Goal: Information Seeking & Learning: Learn about a topic

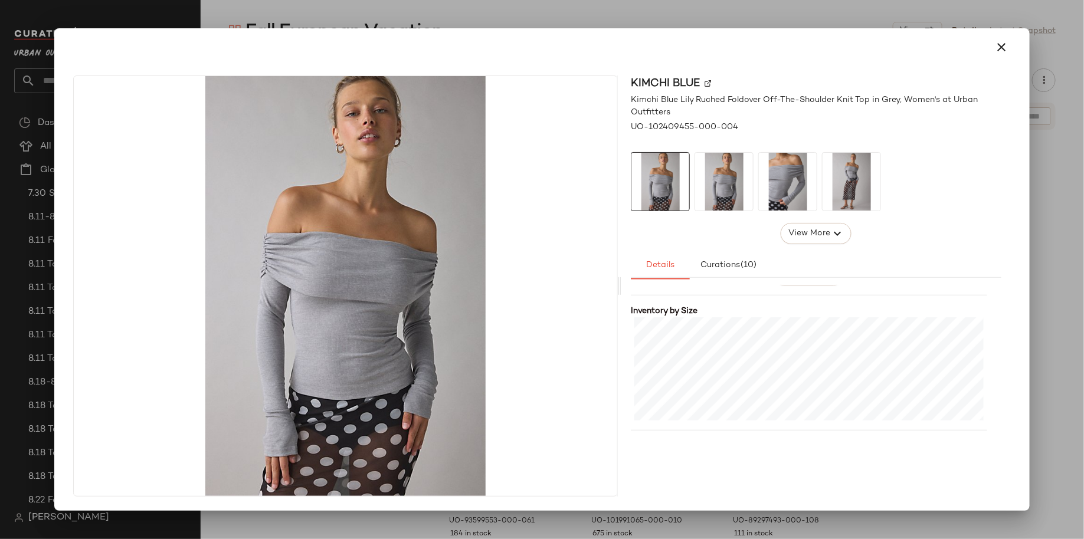
scroll to position [273, 0]
click at [763, 1] on div at bounding box center [542, 269] width 1084 height 539
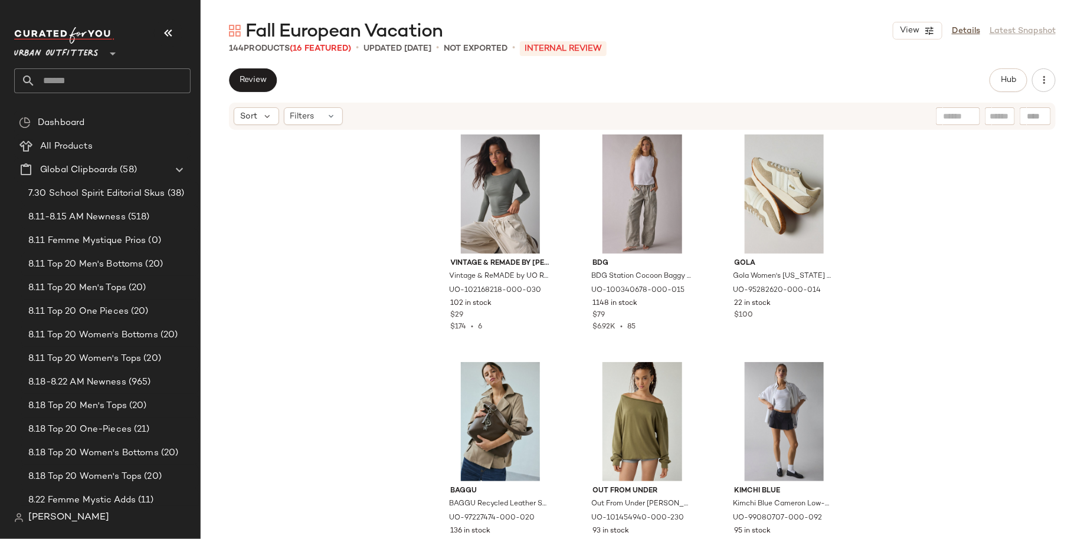
scroll to position [6829, 0]
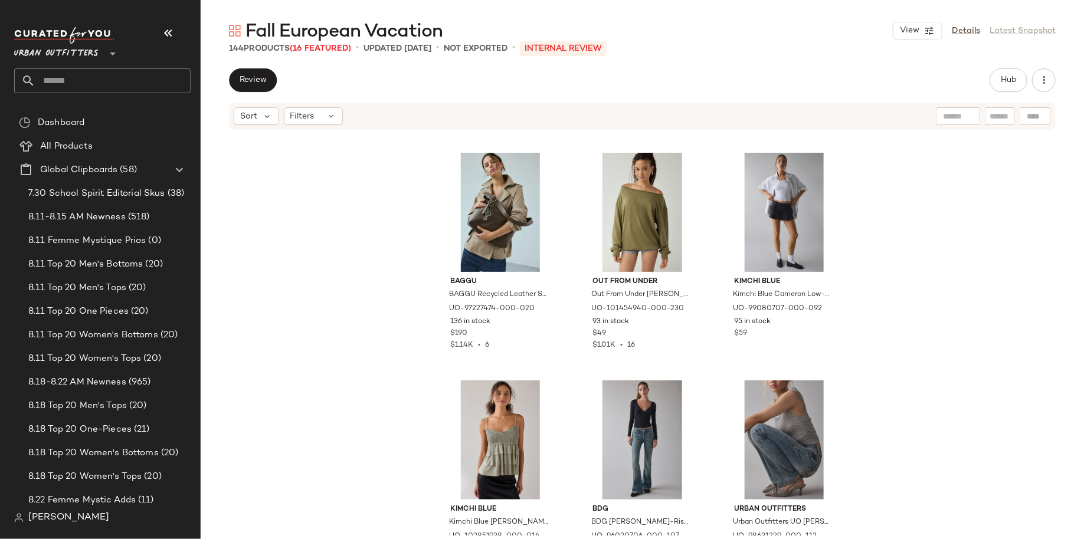
drag, startPoint x: 1078, startPoint y: 337, endPoint x: 1071, endPoint y: 401, distance: 64.7
click at [1068, 404] on div "Vintage & ReMADE by UO Vintage & ReMADE by UO ReMADE By UO Remnants Off-The-Sho…" at bounding box center [643, 333] width 884 height 405
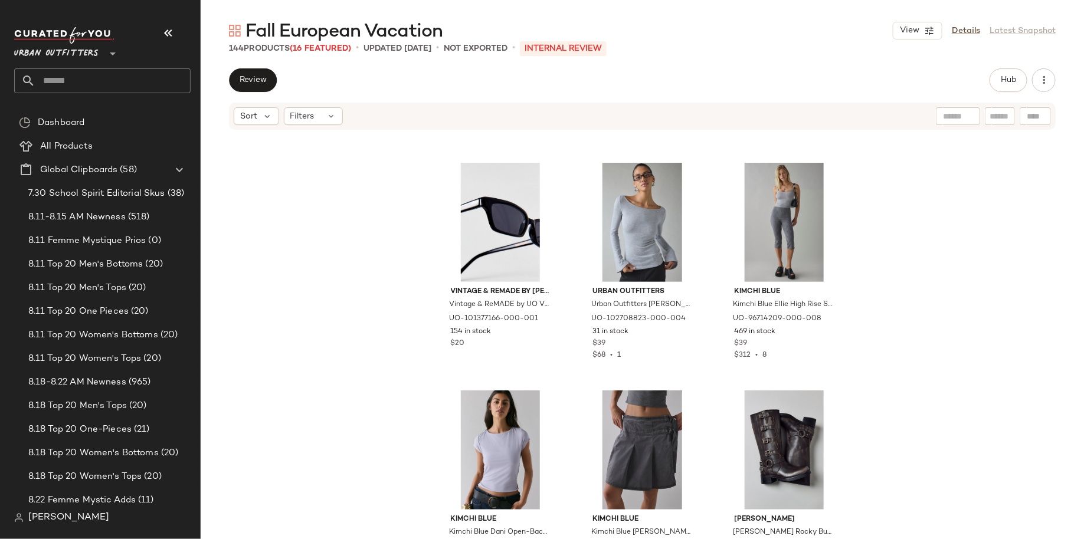
scroll to position [9095, 0]
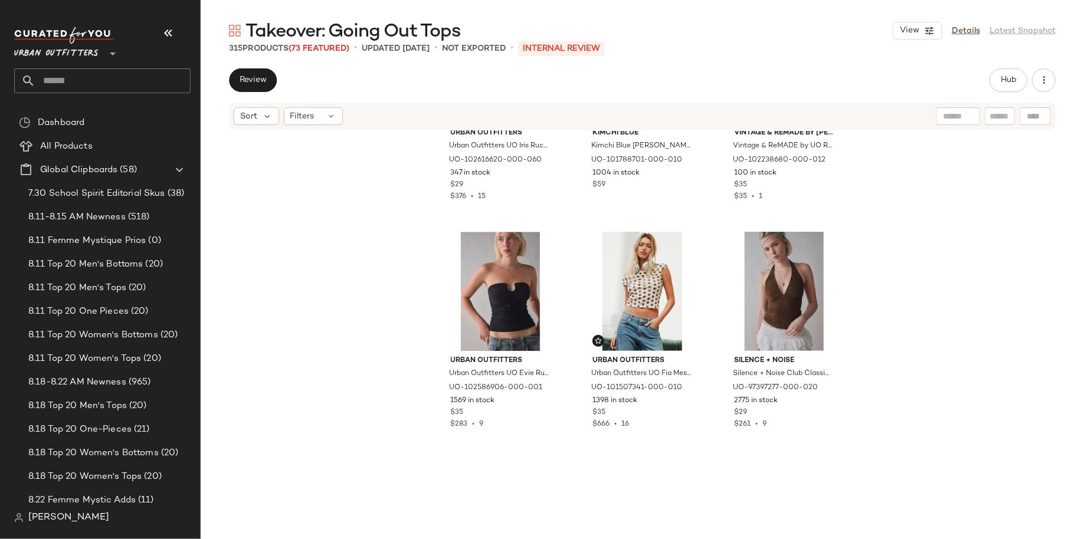
scroll to position [1626, 0]
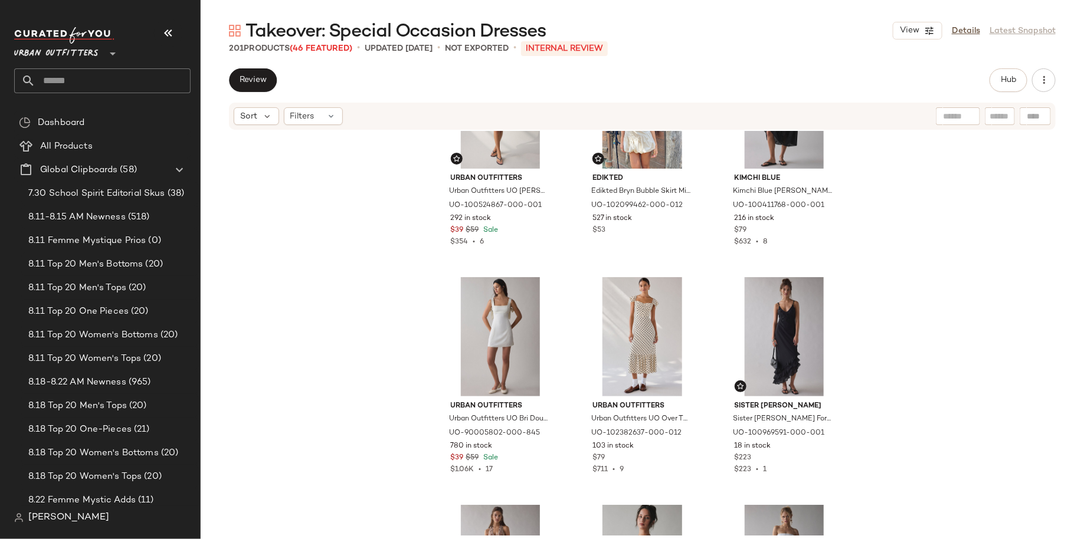
scroll to position [1695, 0]
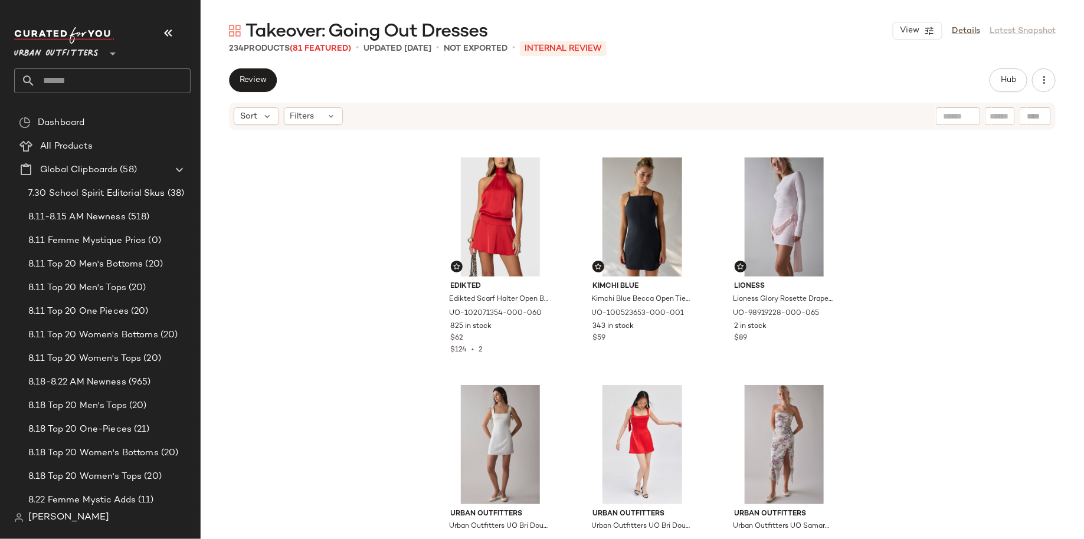
scroll to position [906, 0]
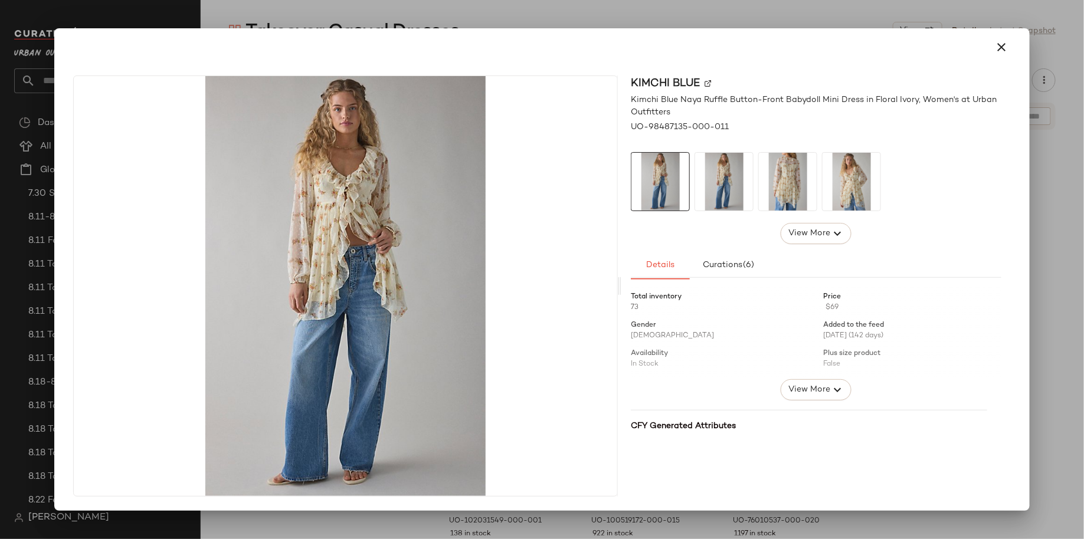
click at [691, 17] on div at bounding box center [542, 269] width 1084 height 539
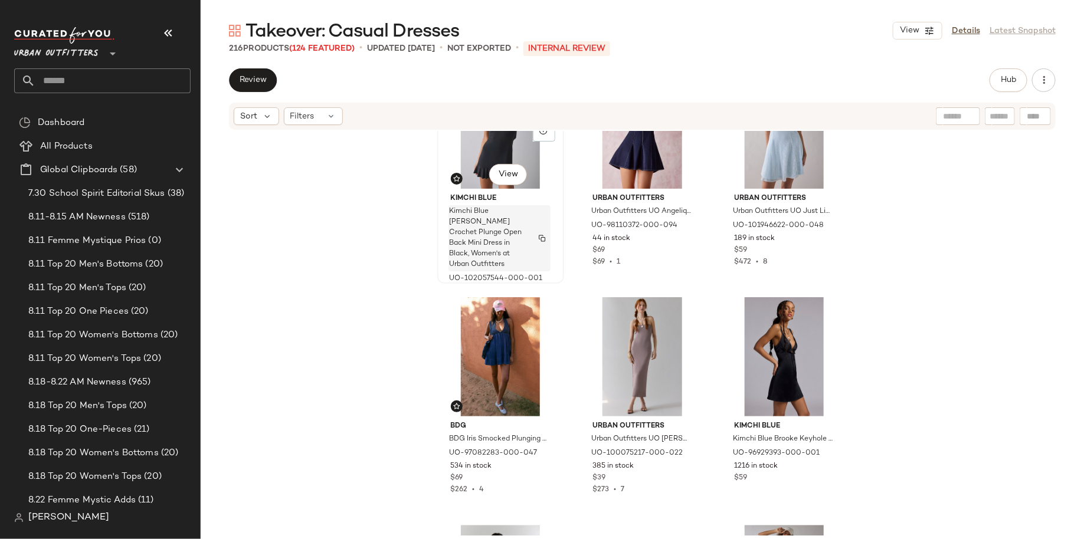
scroll to position [1226, 0]
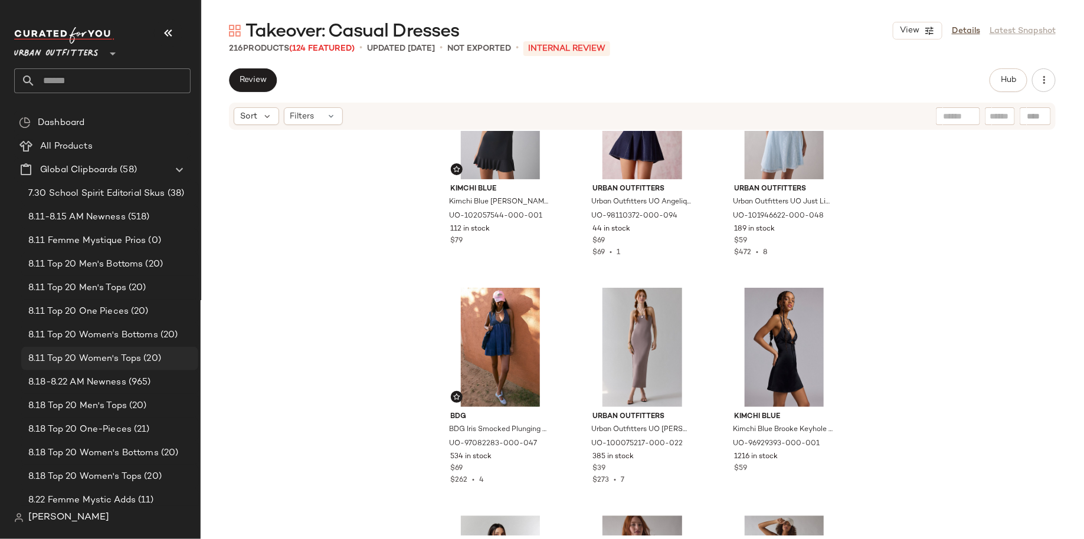
click at [141, 363] on span "(20)" at bounding box center [151, 359] width 20 height 14
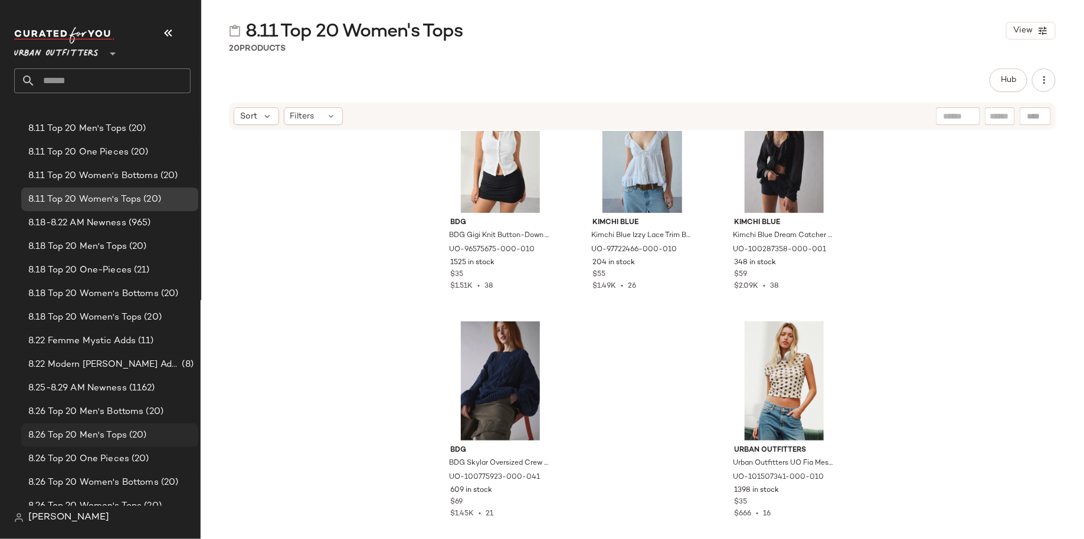
scroll to position [143, 0]
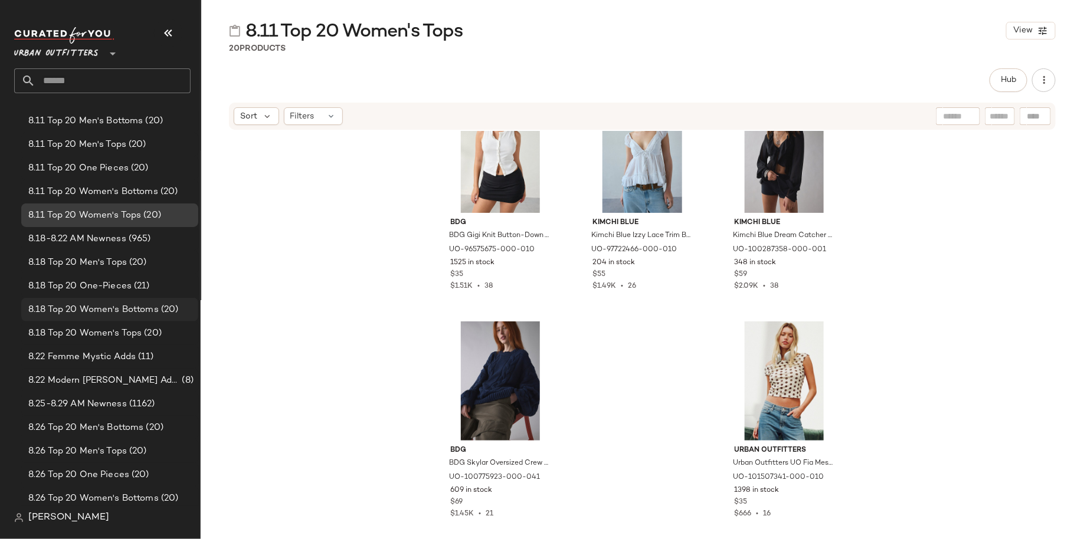
click at [159, 299] on div "8.18 Top 20 Women's Bottoms (20)" at bounding box center [109, 310] width 177 height 24
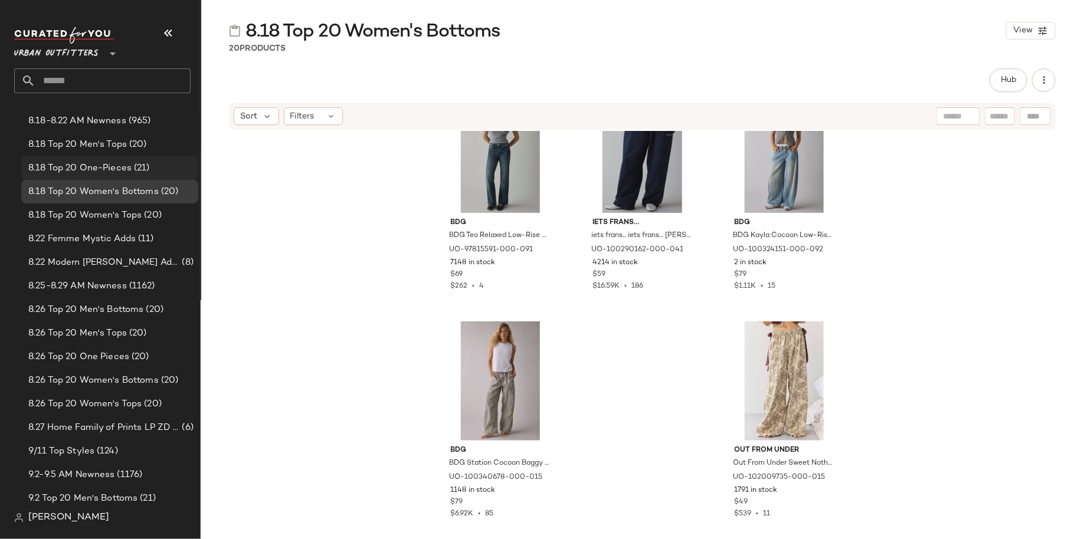
scroll to position [276, 0]
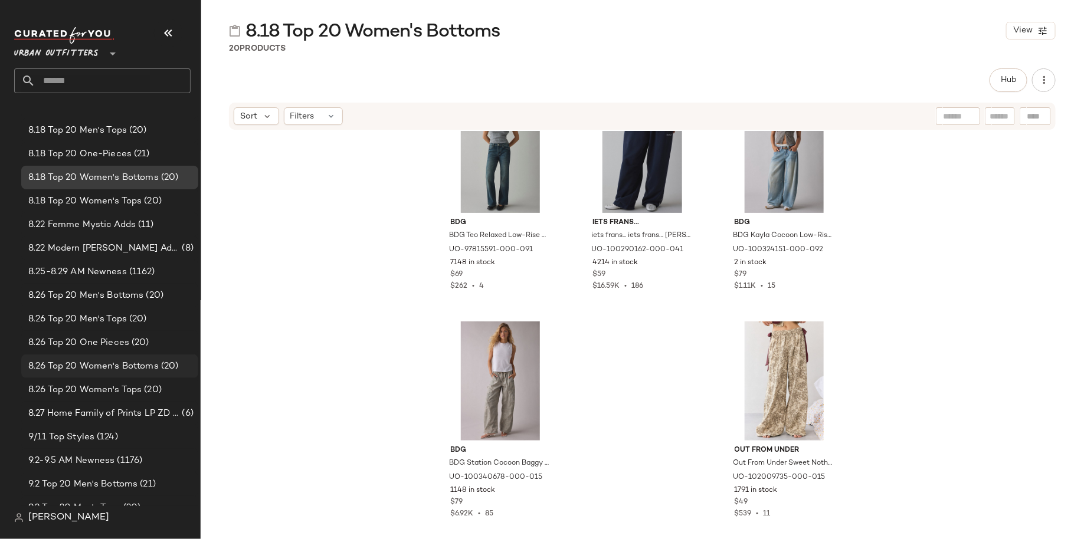
click at [141, 377] on div "8.26 Top 20 Women's Bottoms (20)" at bounding box center [109, 367] width 177 height 24
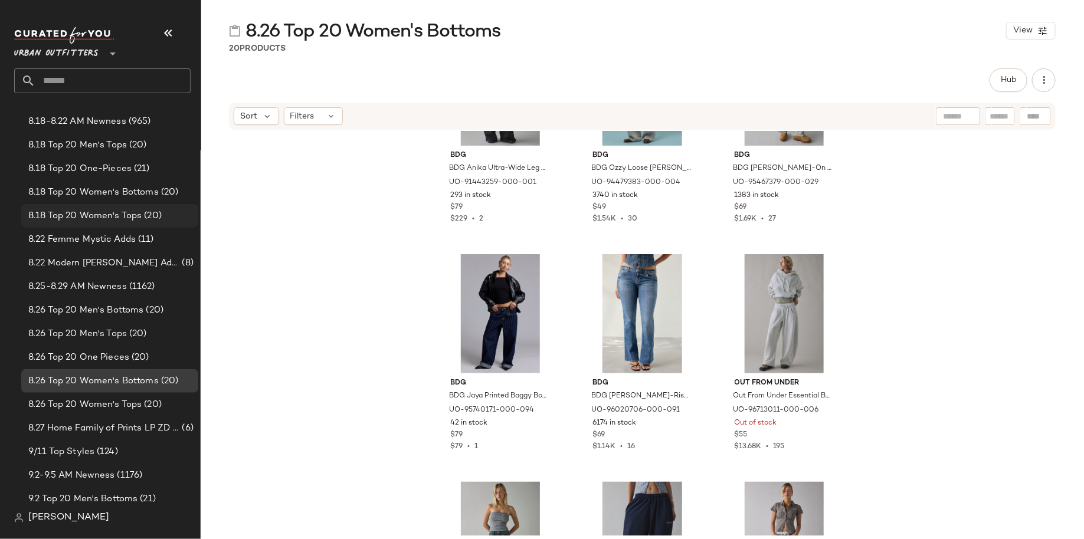
scroll to position [246, 0]
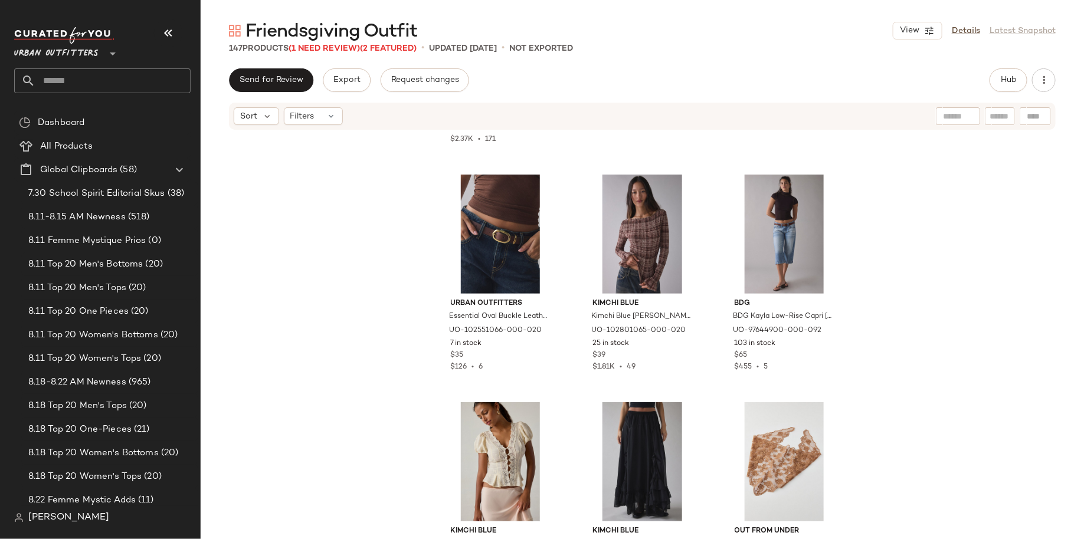
scroll to position [196, 0]
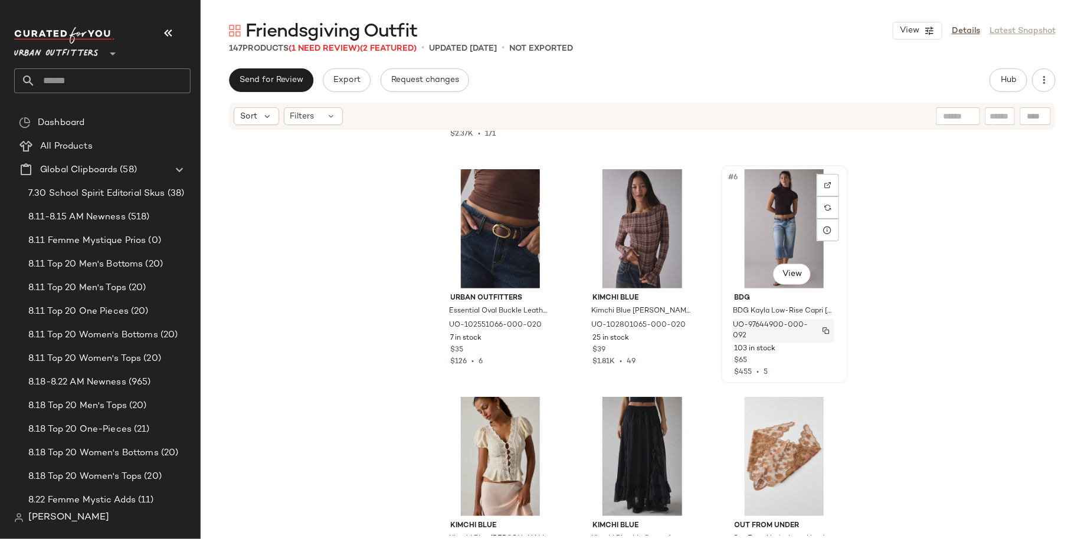
click at [823, 328] on img "button" at bounding box center [826, 331] width 7 height 7
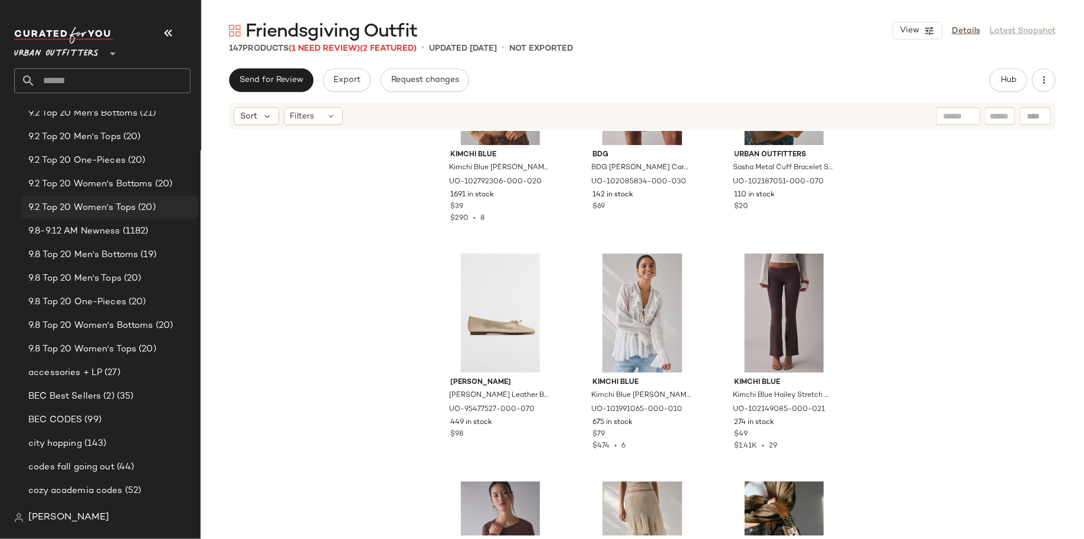
scroll to position [643, 0]
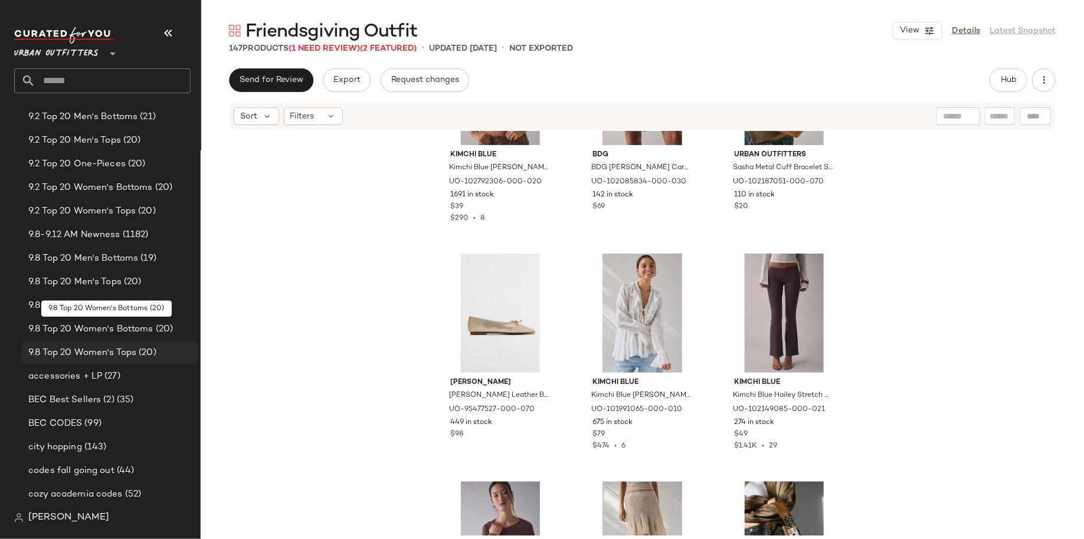
click at [91, 344] on div "9.8 Top 20 Women's Tops (20)" at bounding box center [109, 353] width 177 height 24
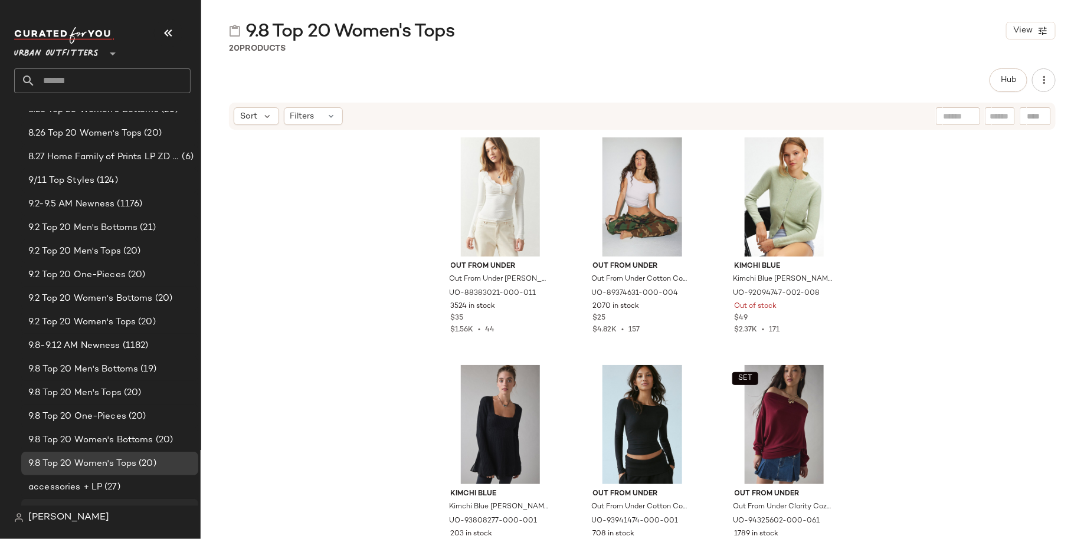
scroll to position [531, 0]
click at [148, 175] on div "9/11 Top Styles (124)" at bounding box center [109, 182] width 169 height 14
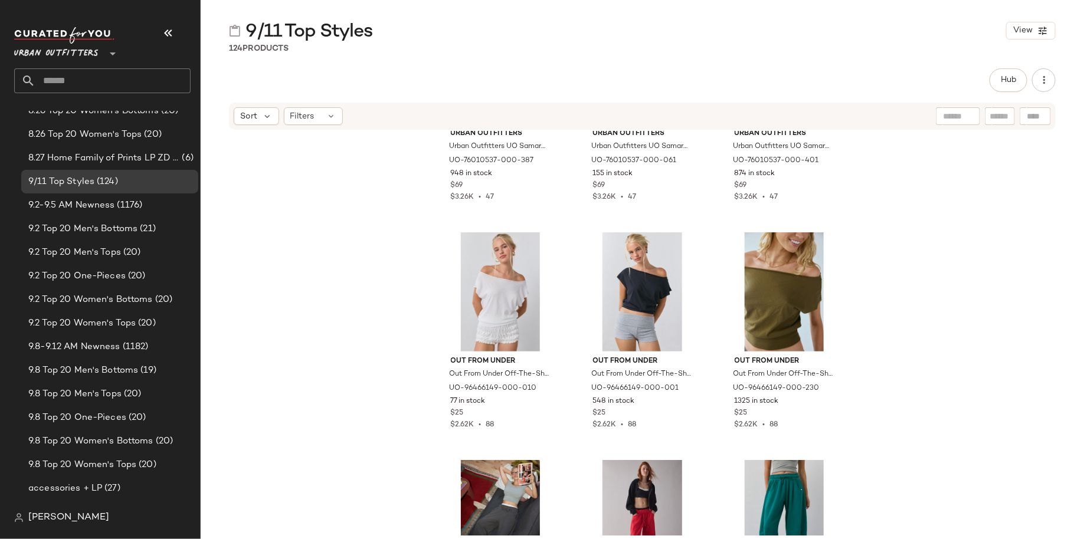
scroll to position [8573, 0]
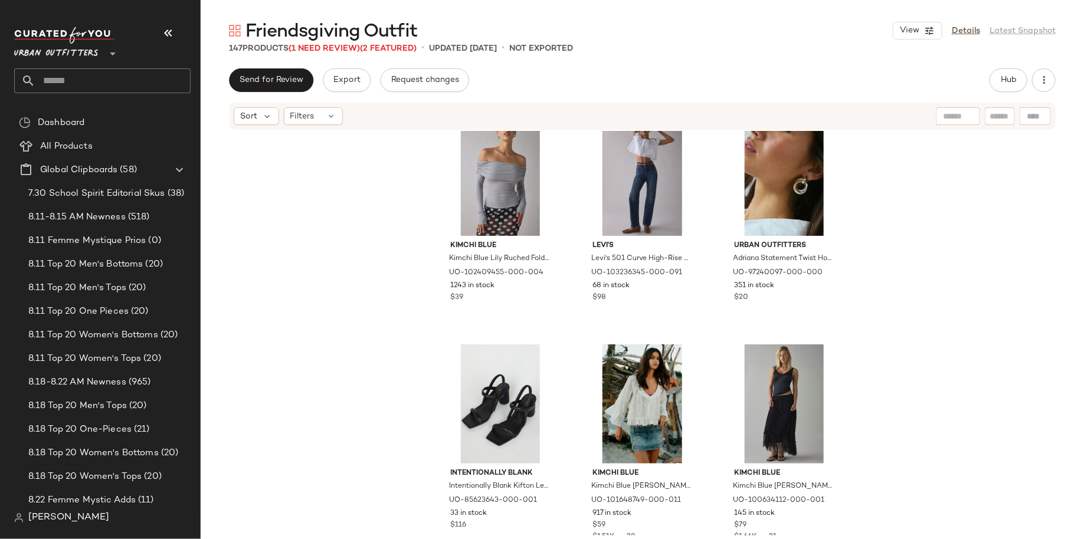
scroll to position [6217, 0]
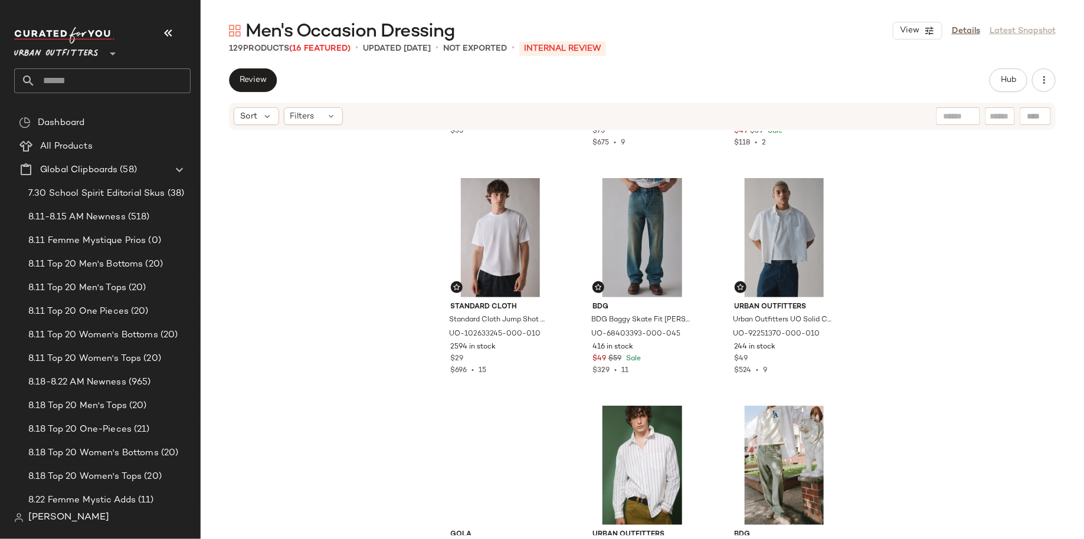
scroll to position [882, 0]
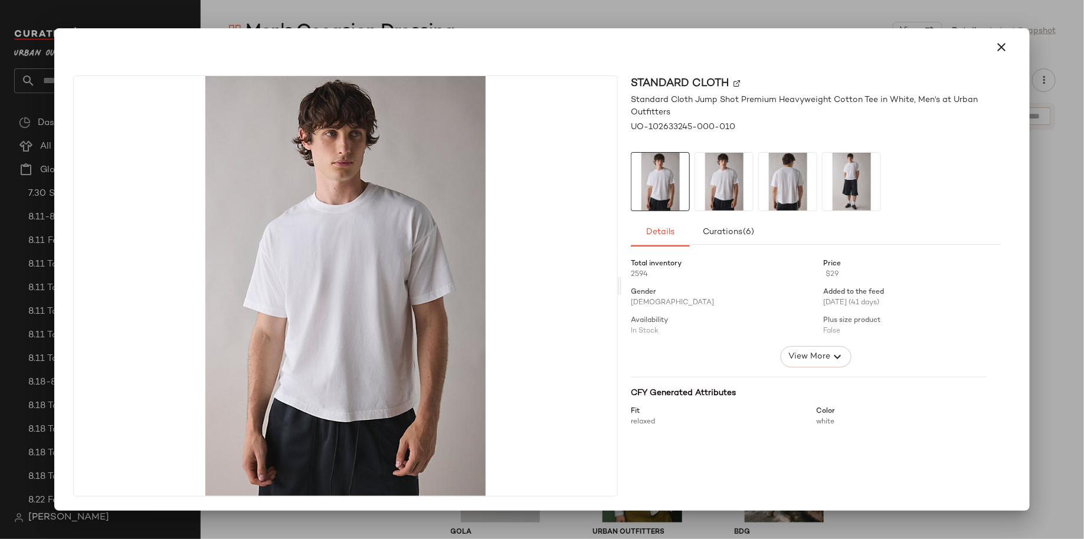
click at [555, 9] on div at bounding box center [542, 269] width 1084 height 539
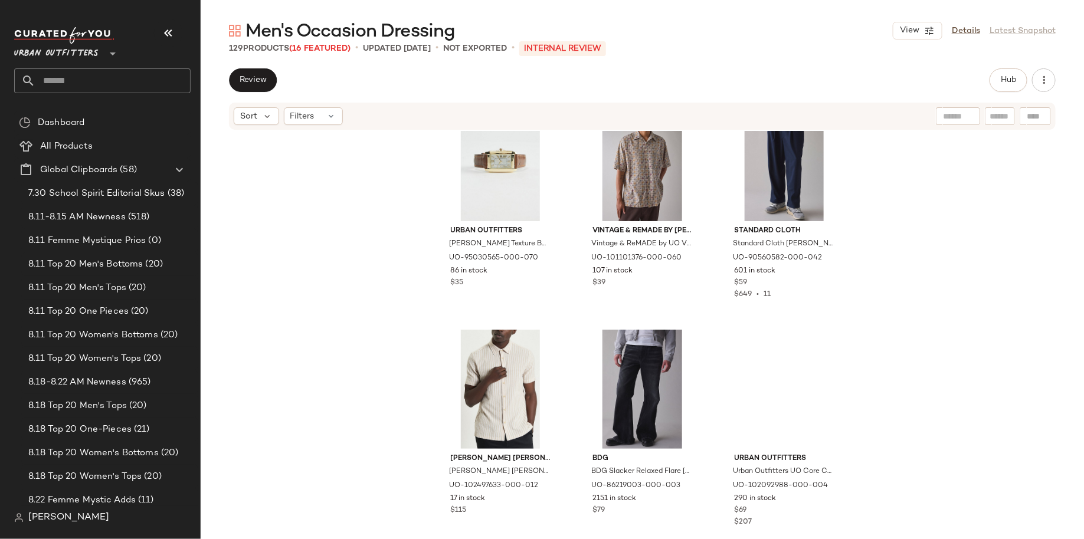
scroll to position [4380, 0]
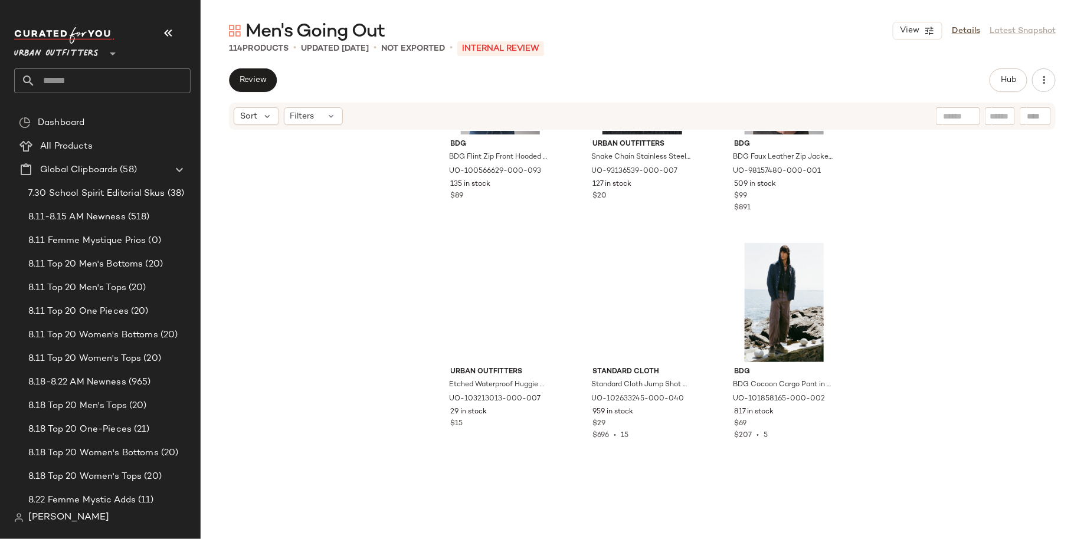
scroll to position [2906, 0]
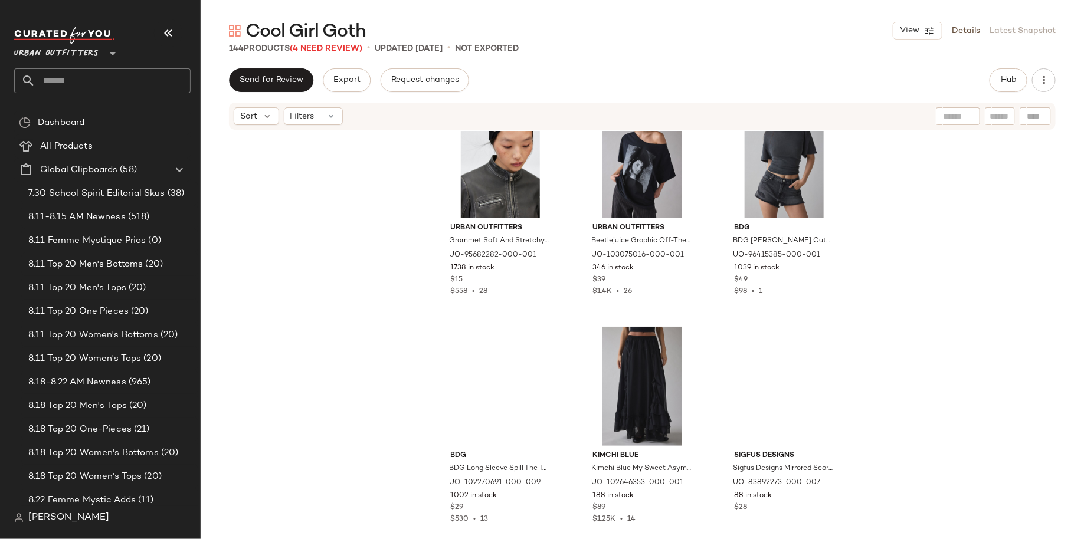
scroll to position [1207, 0]
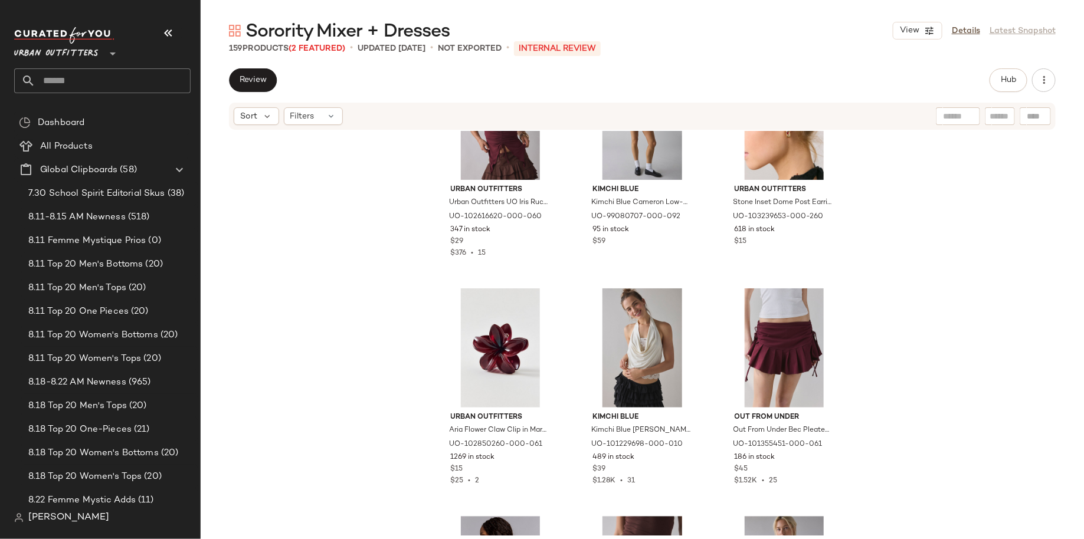
scroll to position [1379, 0]
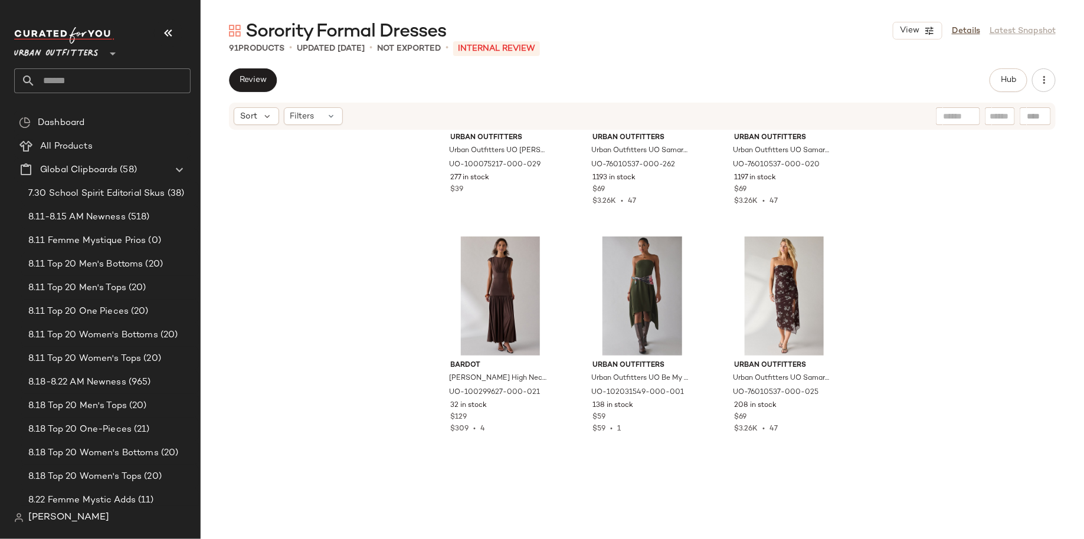
scroll to position [1117, 0]
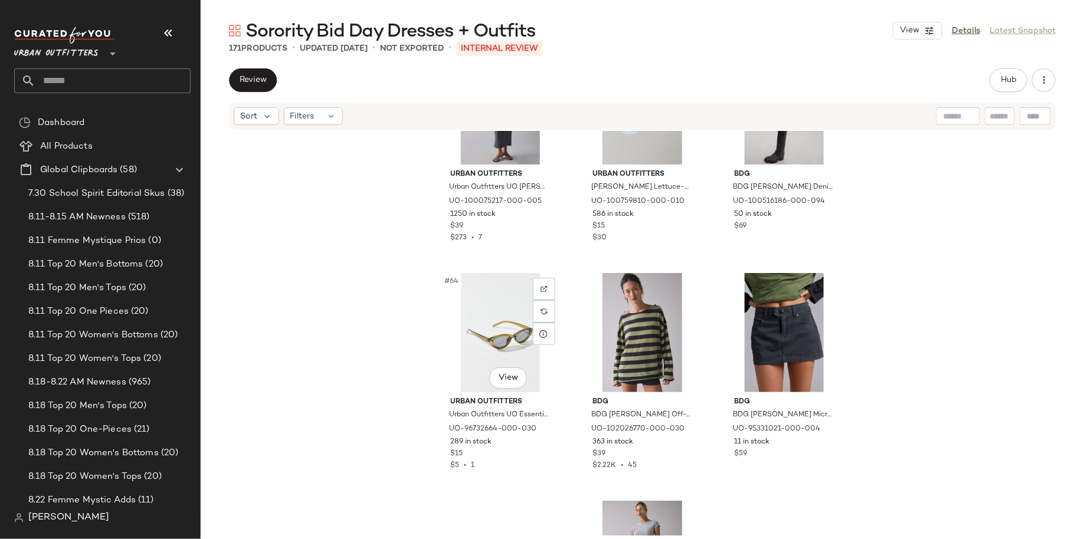
scroll to position [4681, 0]
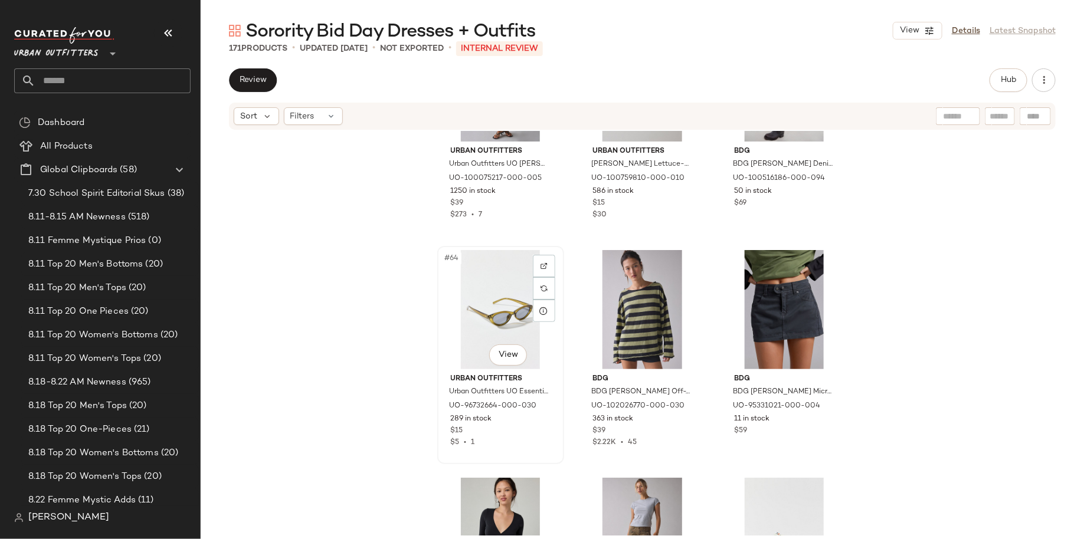
click at [441, 411] on div "Urban Outfitters Urban Outfitters UO Essential Plastic Slim Cat-Eye Sunglasses …" at bounding box center [500, 408] width 119 height 79
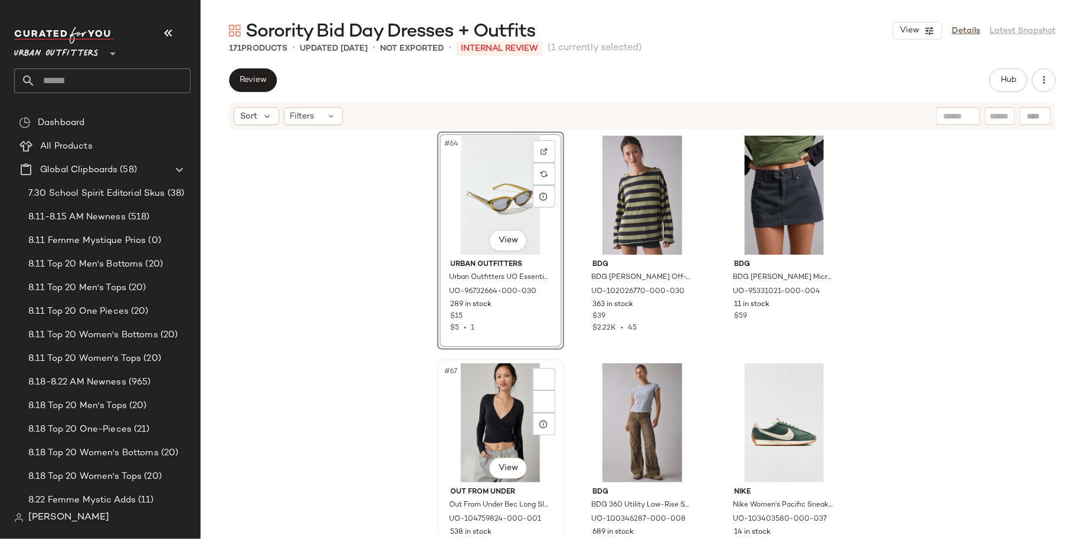
scroll to position [4805, 0]
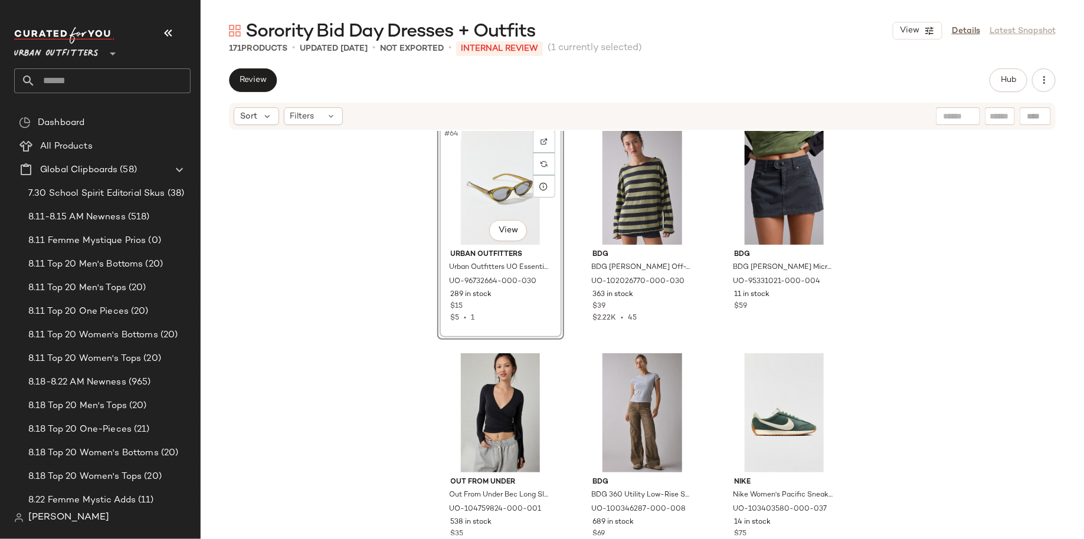
click at [416, 423] on div "Urban Outfitters Urban Outfitters UO Nora Jersey Knit Tube Midi Dress in Dark G…" at bounding box center [643, 333] width 884 height 405
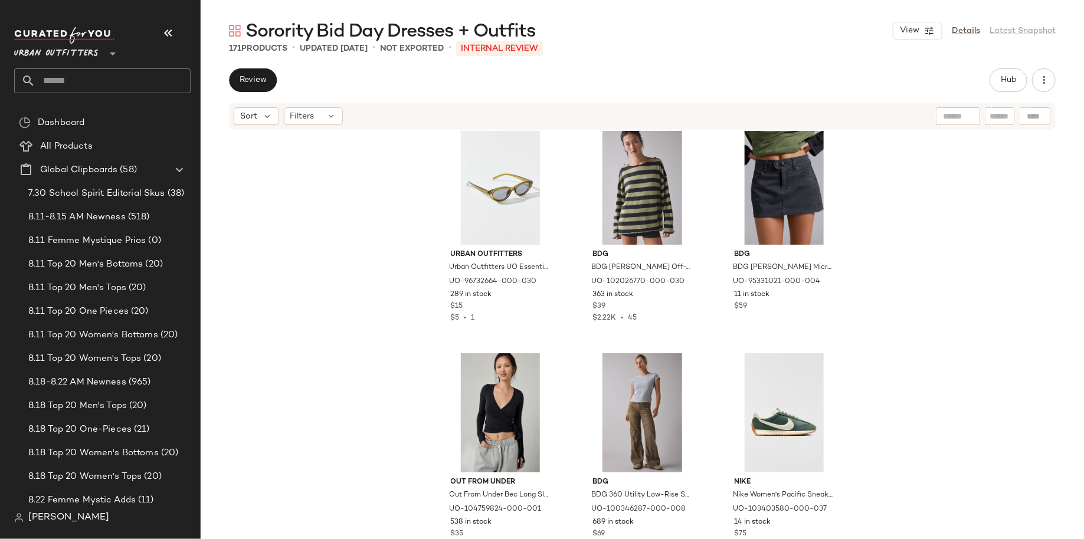
scroll to position [4829, 0]
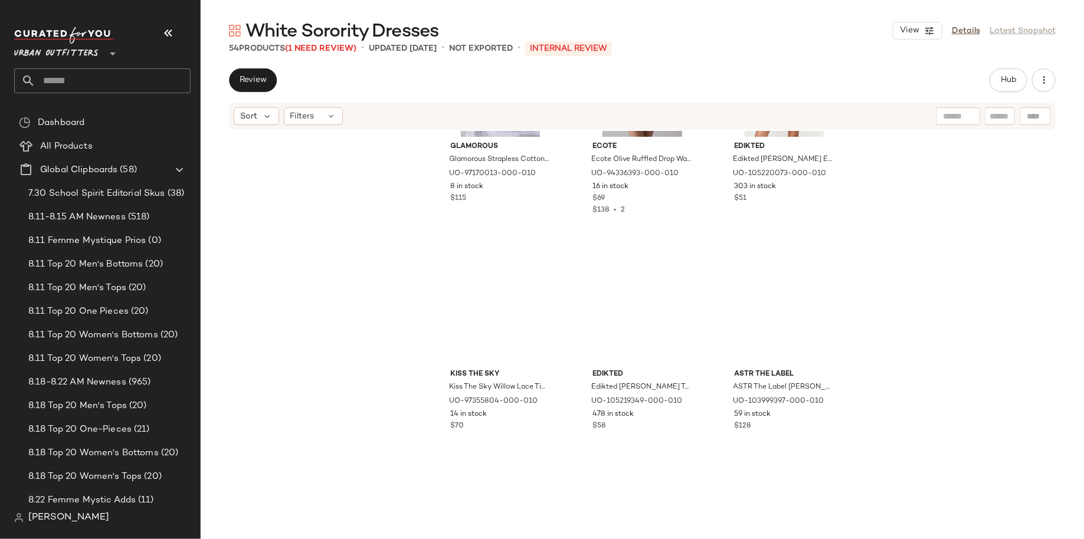
scroll to position [2010, 0]
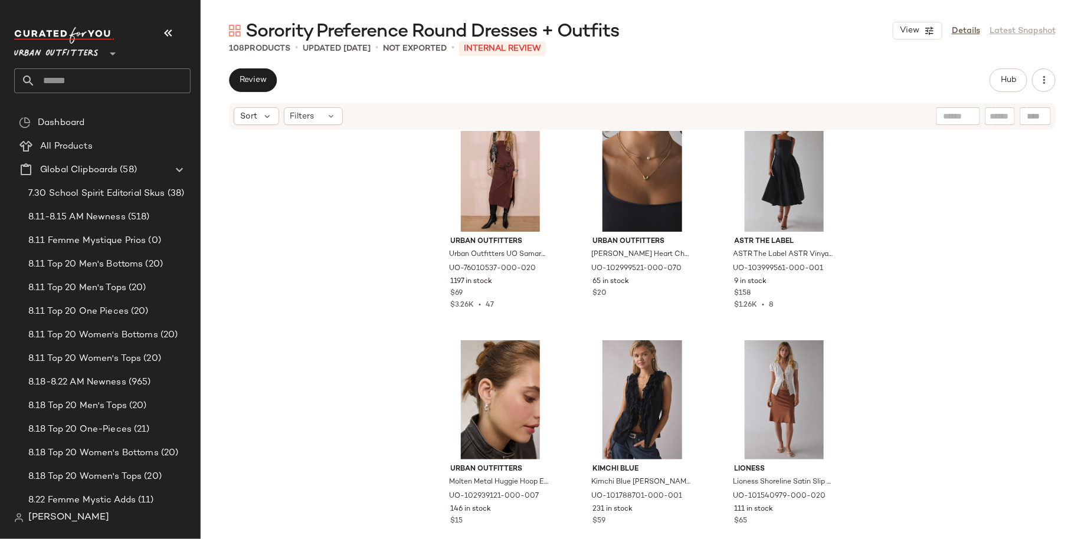
scroll to position [2126, 0]
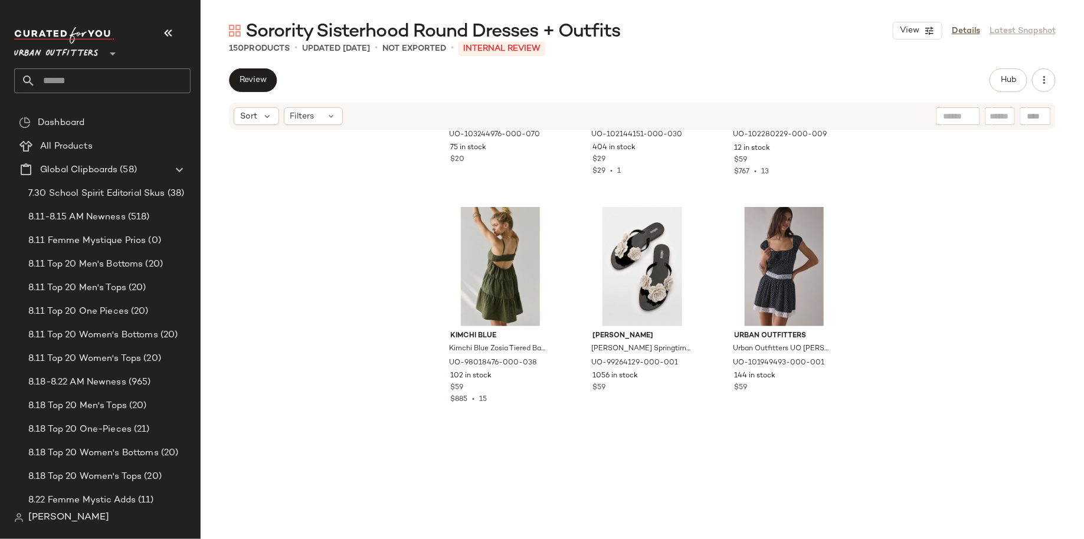
scroll to position [1240, 0]
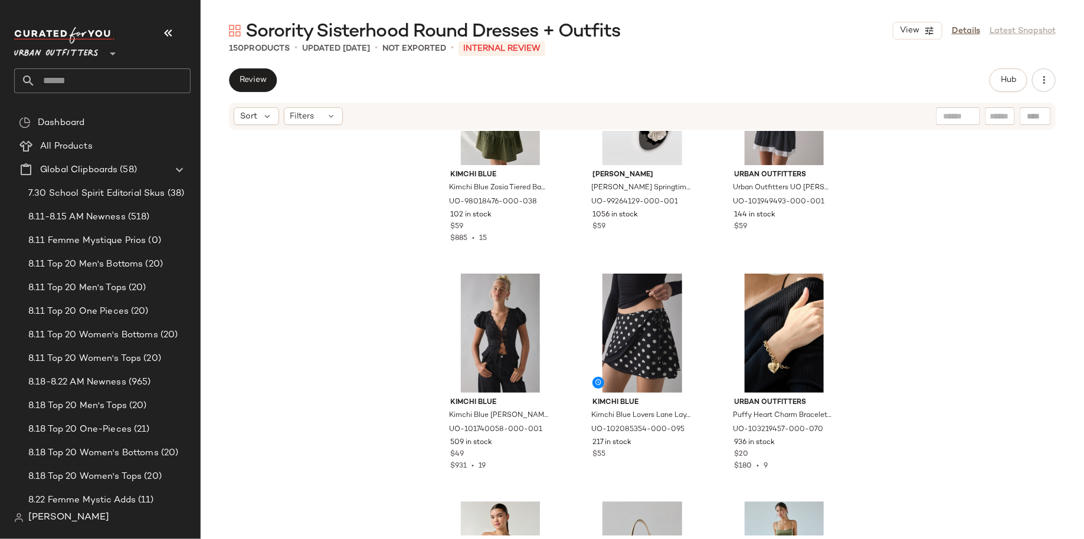
click at [512, 38] on span "Sorority Sisterhood Round Dresses + Outfits" at bounding box center [433, 32] width 375 height 24
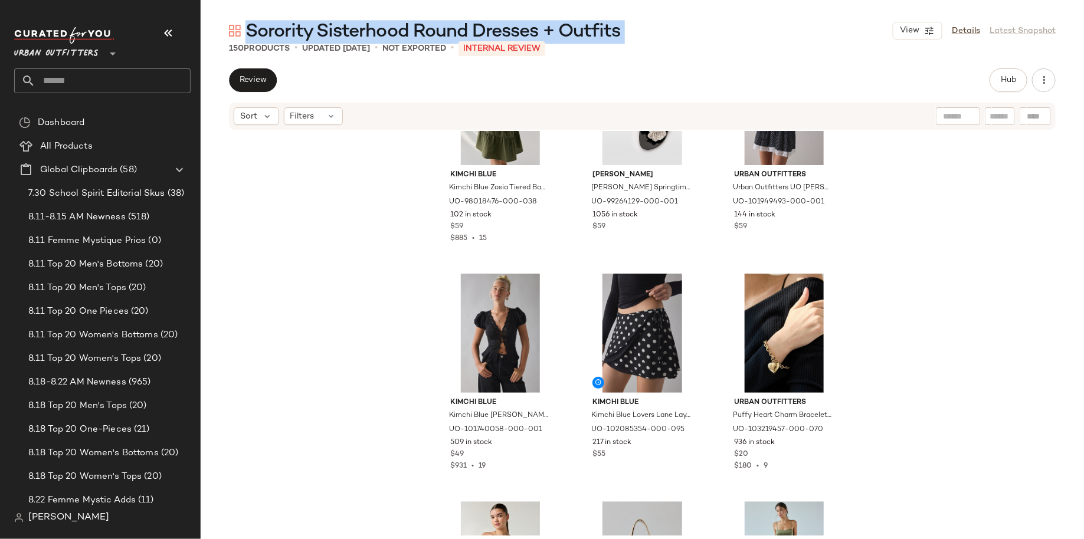
copy div "Sorority Sisterhood Round Dresses + Outfits View"
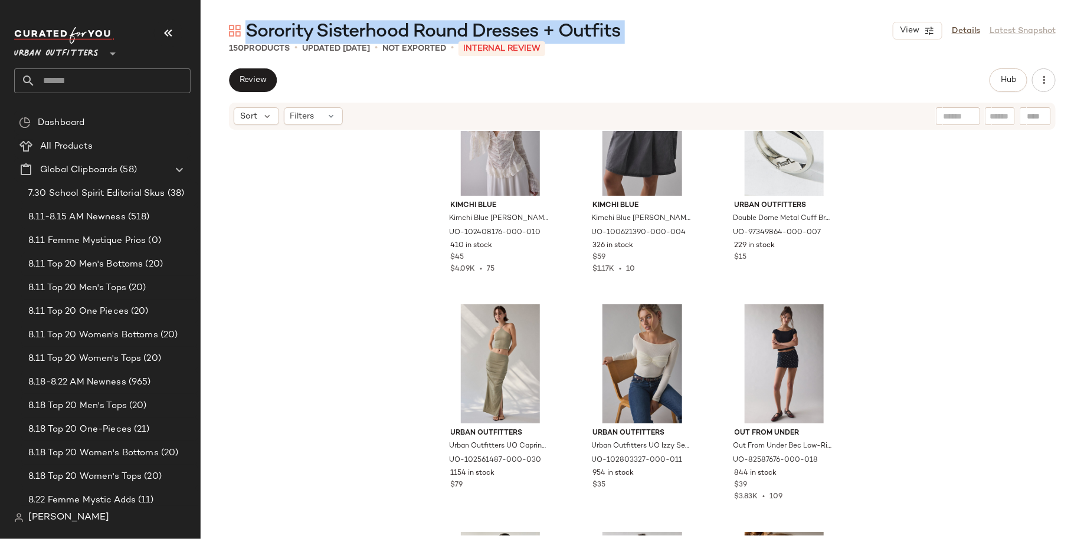
scroll to position [0, 0]
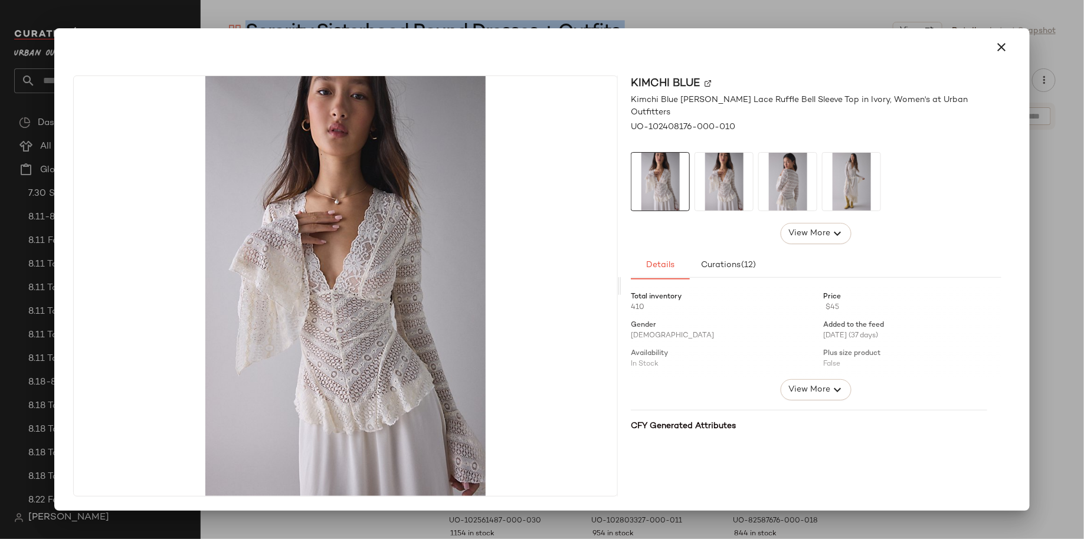
click at [538, 16] on div at bounding box center [542, 269] width 1084 height 539
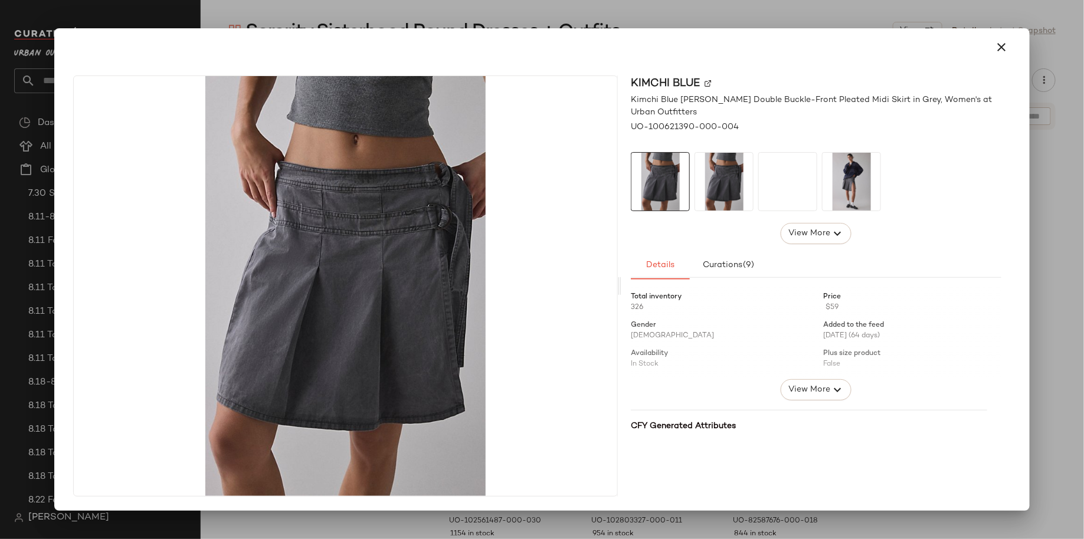
click at [663, 16] on div at bounding box center [542, 269] width 1084 height 539
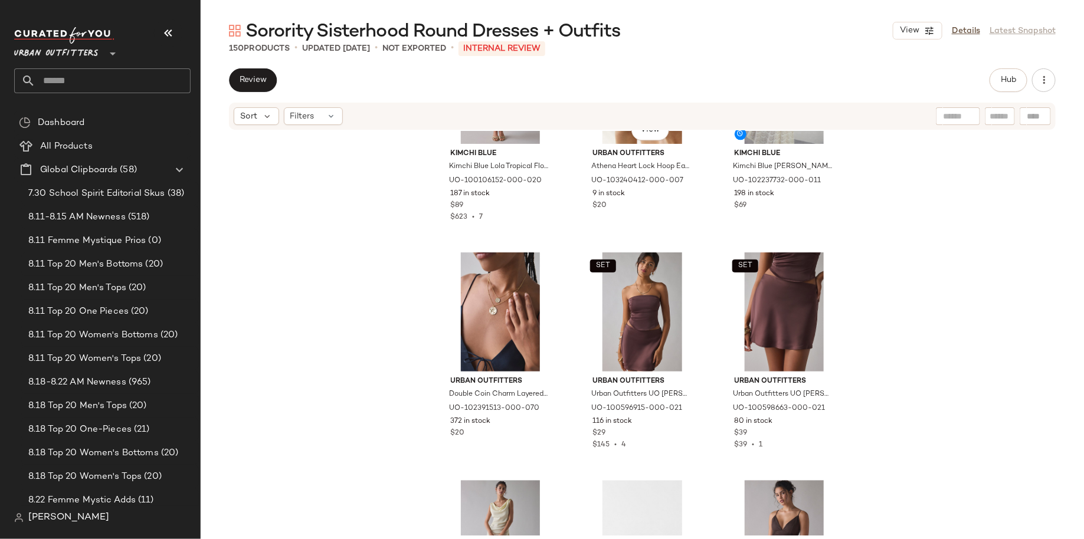
scroll to position [3546, 0]
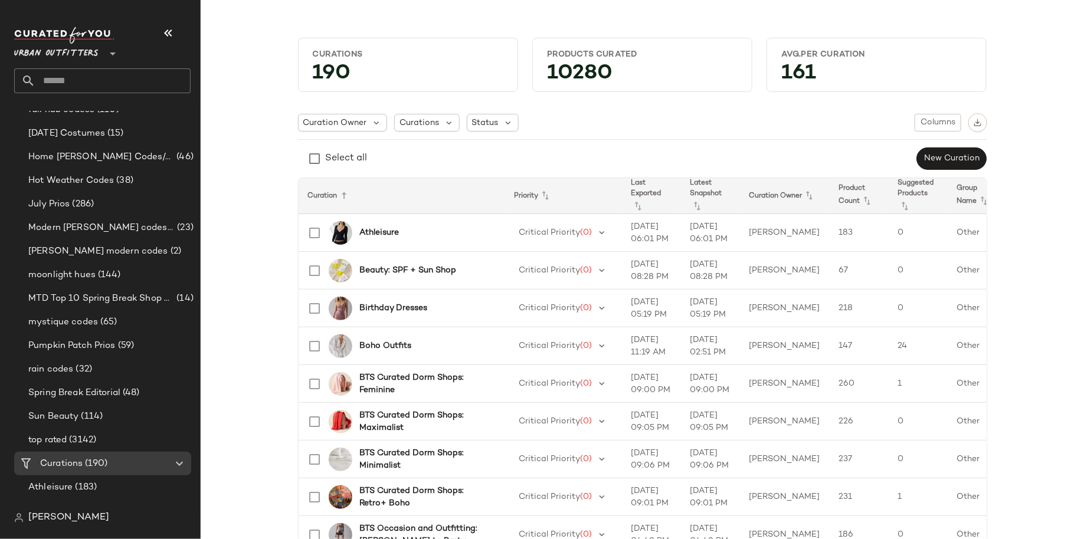
scroll to position [1093, 0]
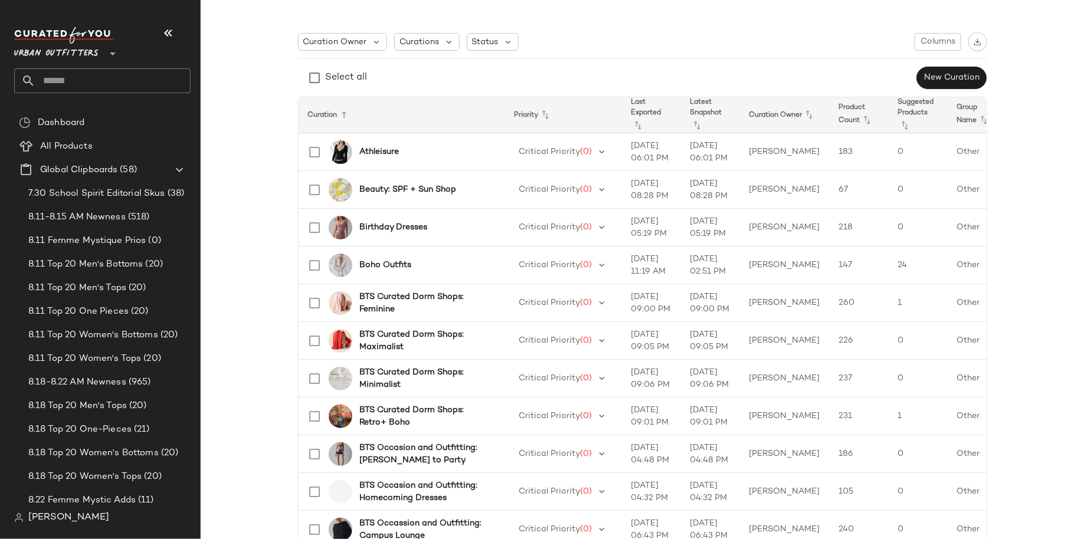
scroll to position [84, 0]
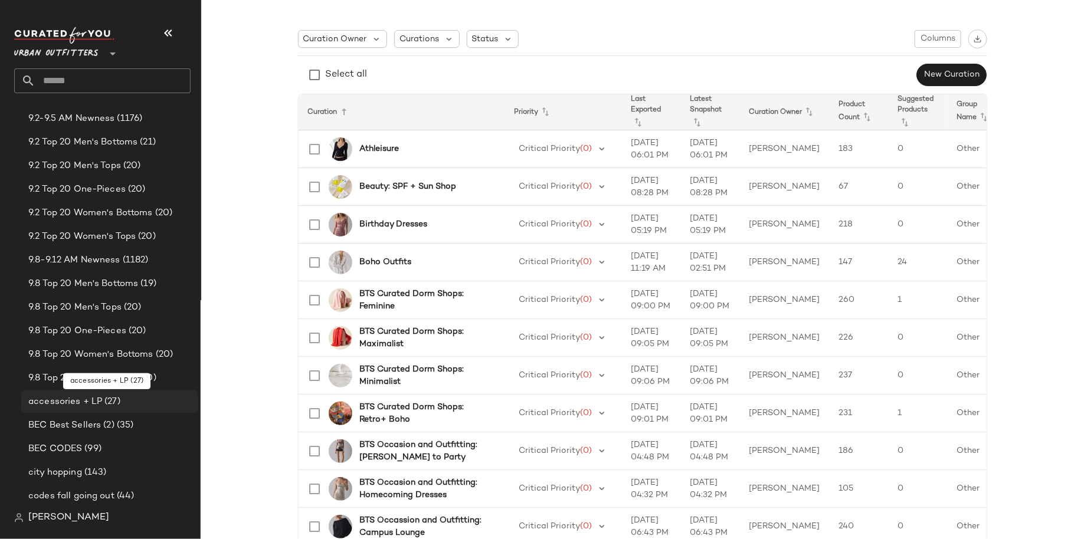
scroll to position [617, 0]
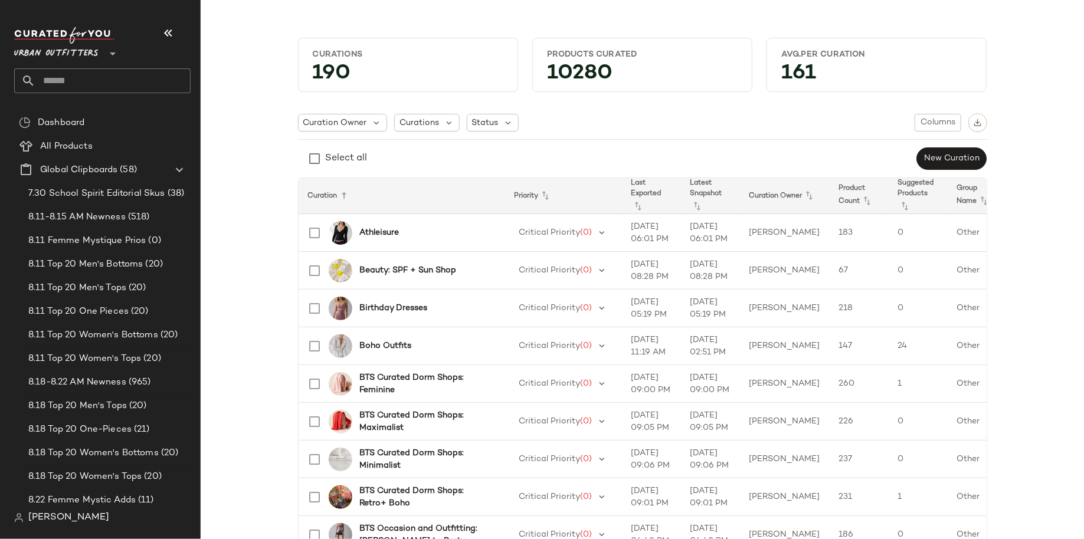
click at [850, 137] on div "Curation Owner Curations Status Columns Select all New Curation" at bounding box center [642, 141] width 689 height 57
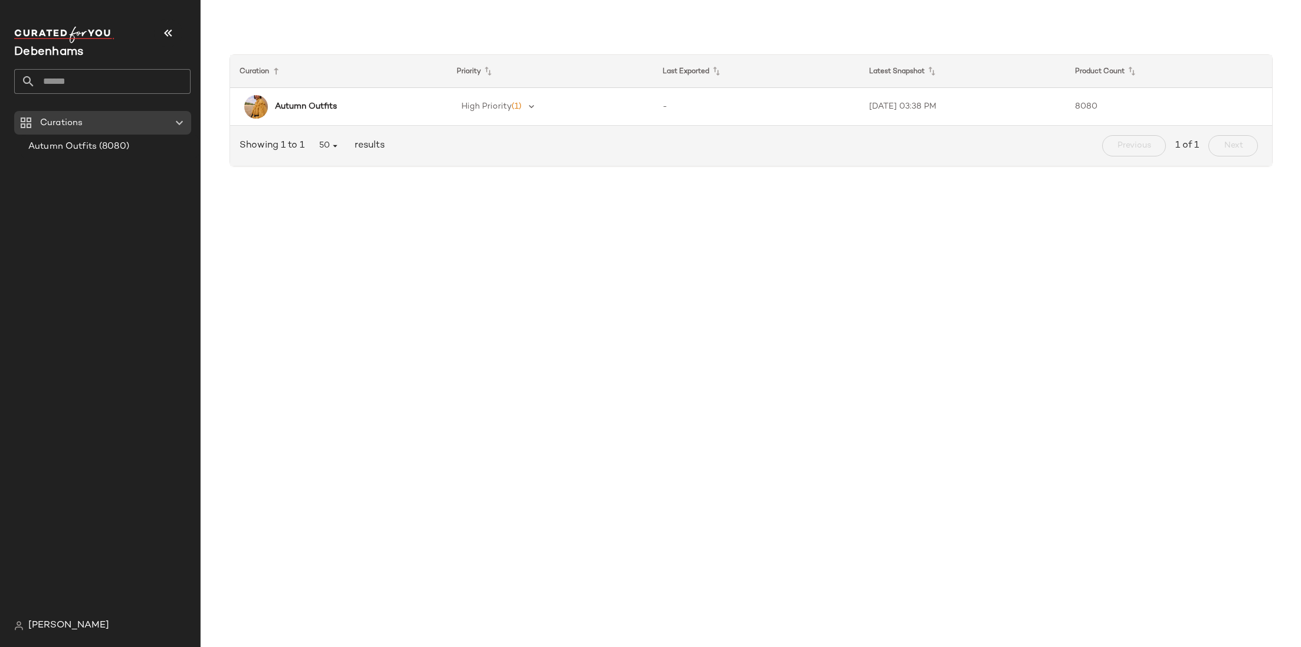
click at [148, 76] on input "text" at bounding box center [112, 81] width 155 height 25
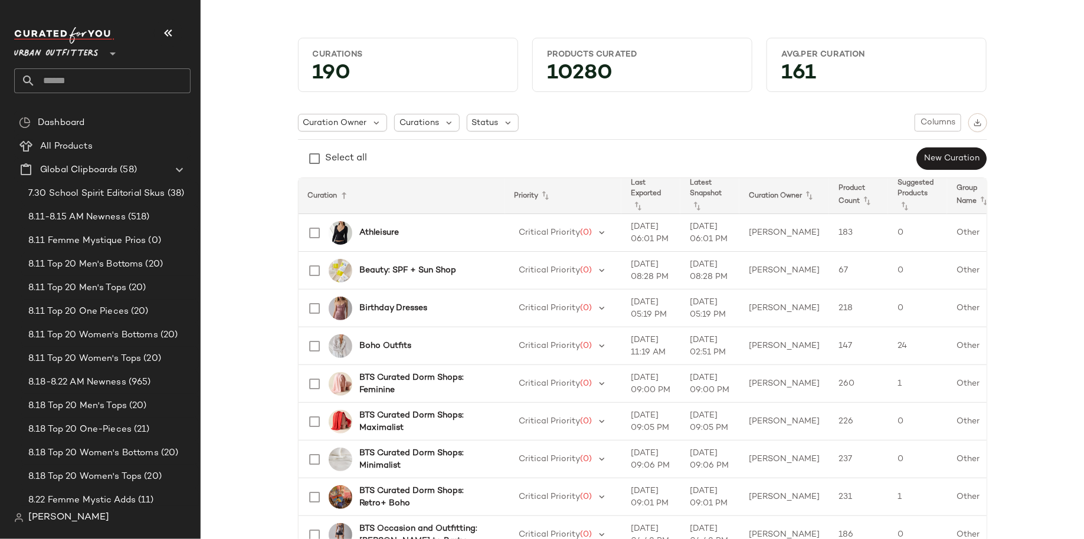
click at [135, 73] on input "text" at bounding box center [112, 80] width 155 height 25
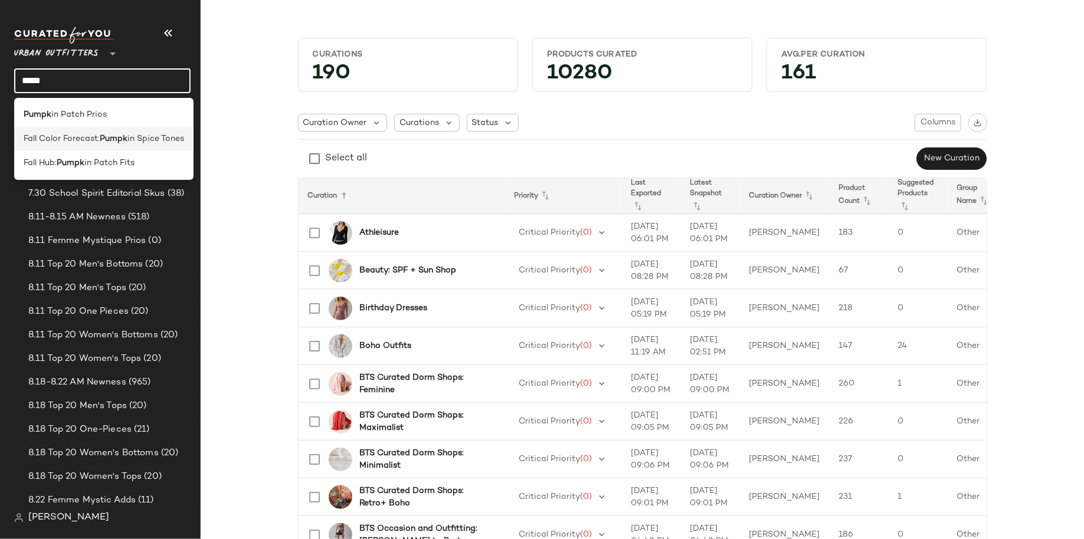
type input "*****"
click at [119, 149] on div "Fall Color Forecast: Pumpk in Spice Tones" at bounding box center [103, 139] width 179 height 24
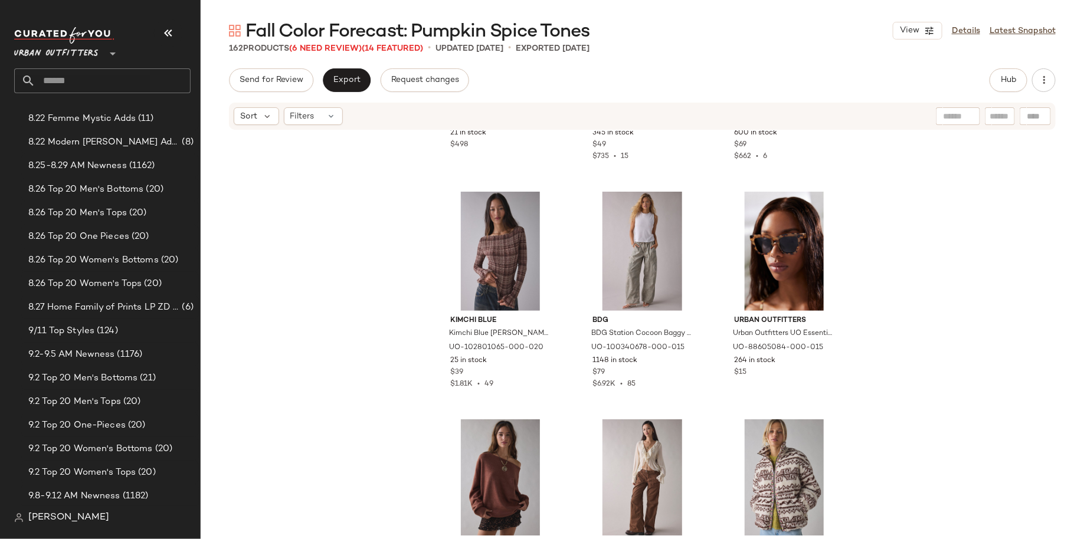
scroll to position [505, 0]
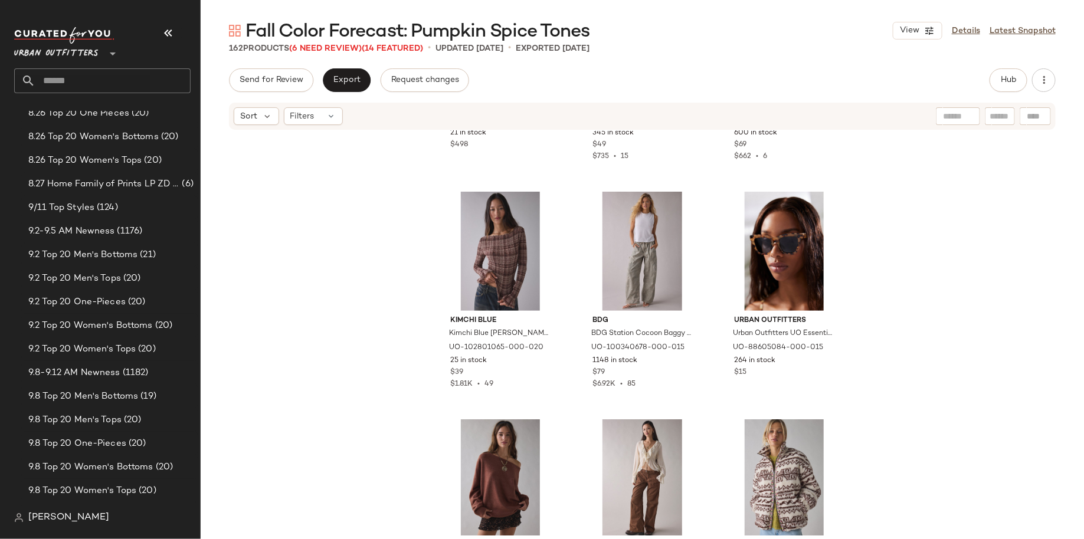
click at [127, 76] on input "text" at bounding box center [112, 80] width 155 height 25
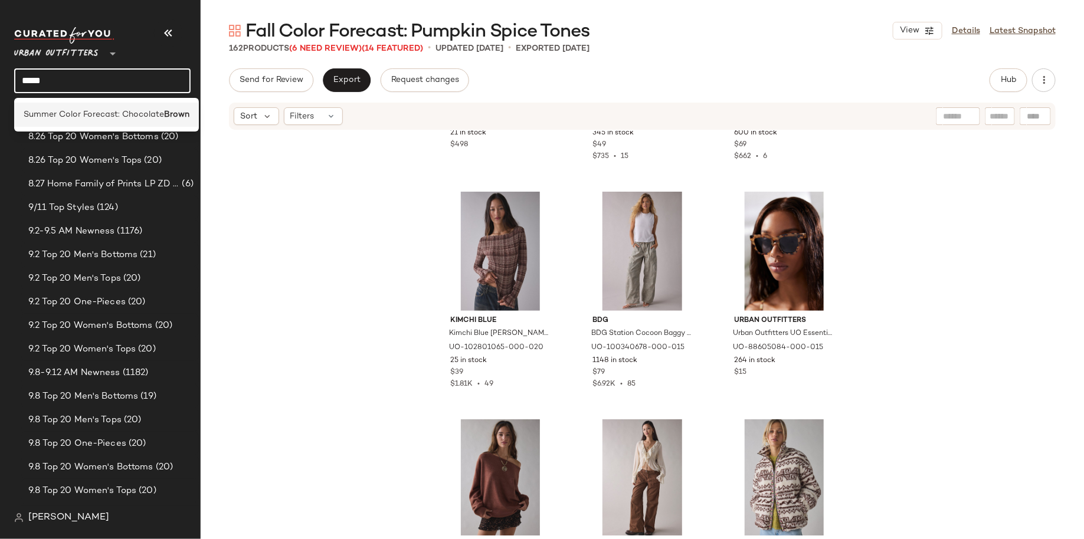
type input "*****"
click at [126, 110] on span "Summer Color Forecast: Chocolate" at bounding box center [94, 115] width 140 height 12
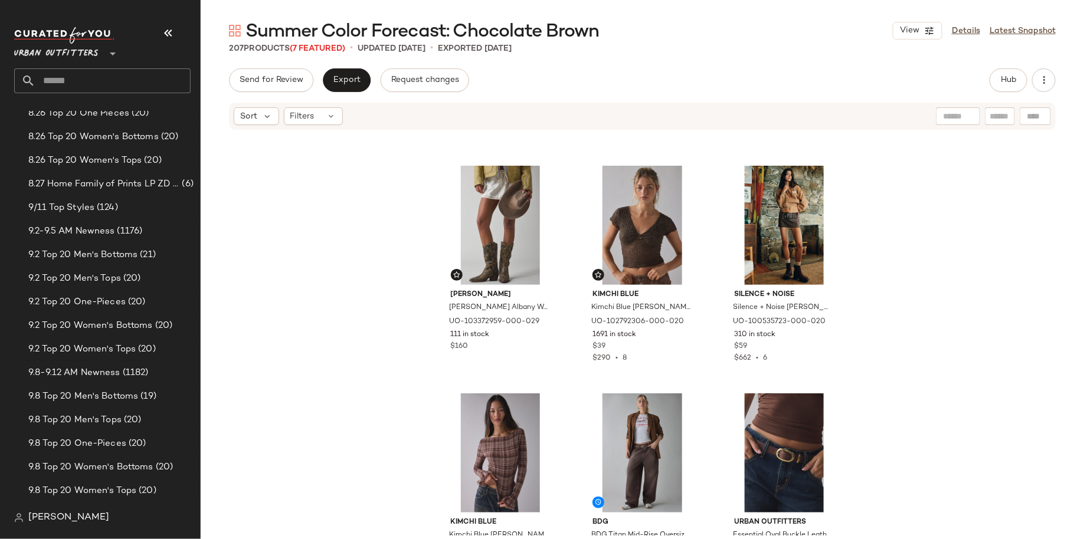
scroll to position [484, 0]
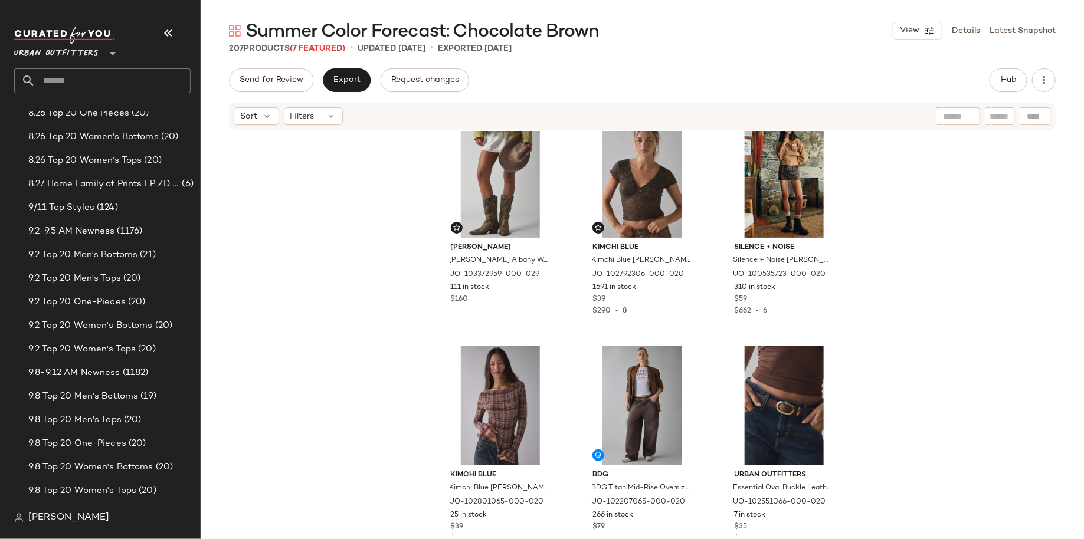
click at [138, 80] on input "text" at bounding box center [112, 80] width 155 height 25
type input "****"
